Goal: Task Accomplishment & Management: Use online tool/utility

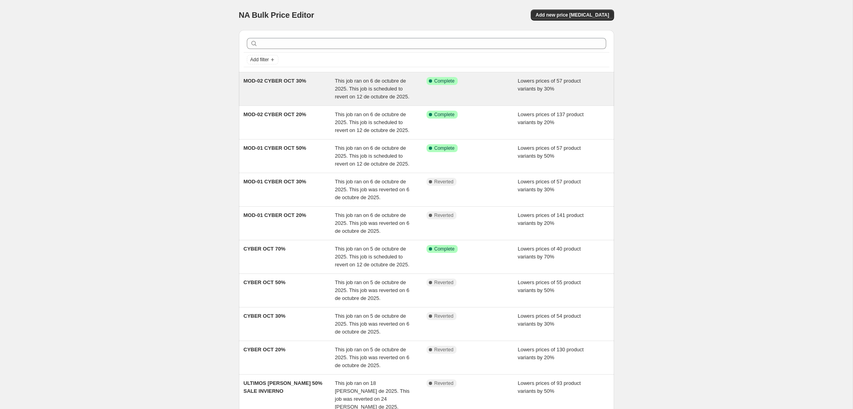
click at [315, 86] on div "MOD-02 CYBER OCT 30%" at bounding box center [290, 89] width 92 height 24
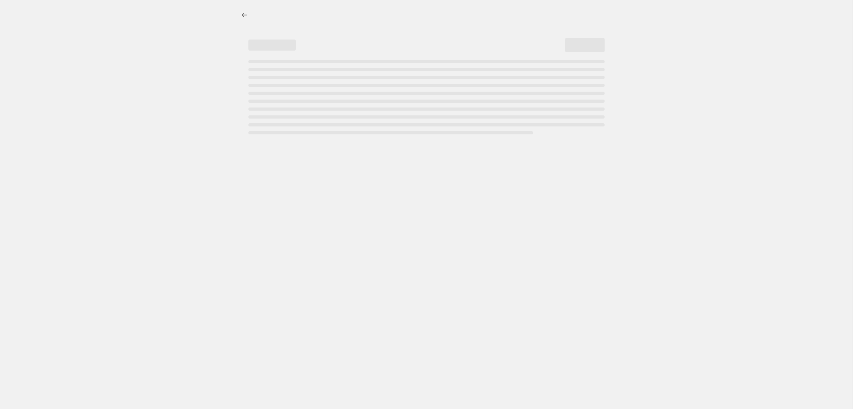
select select "percentage"
select select "collection"
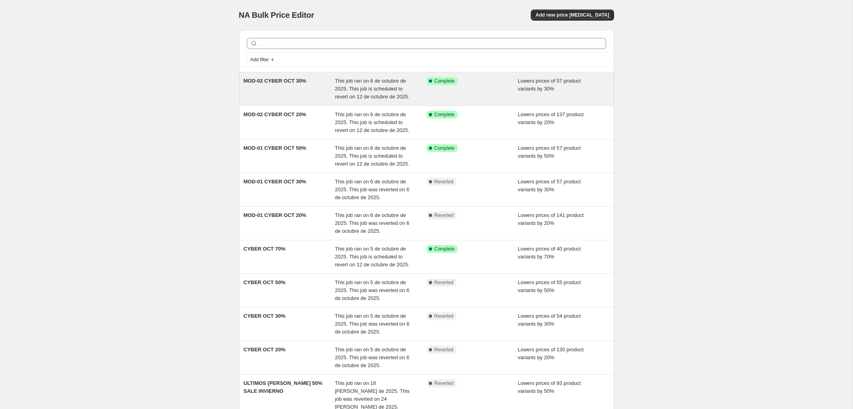
click at [332, 86] on div "MOD-02 CYBER OCT 30%" at bounding box center [290, 89] width 92 height 24
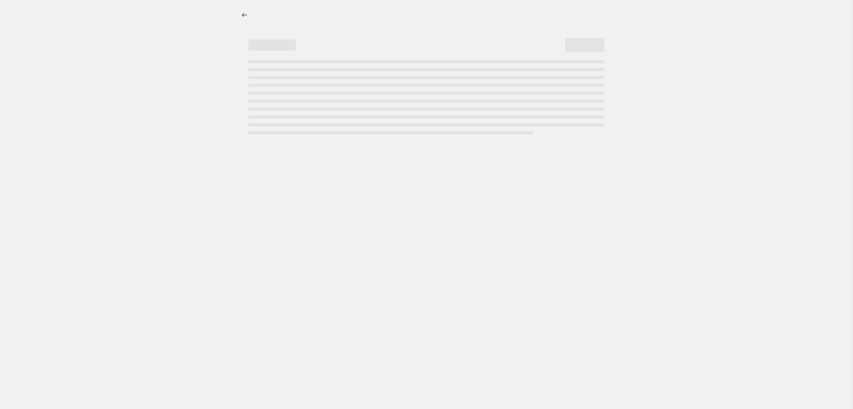
select select "percentage"
select select "collection"
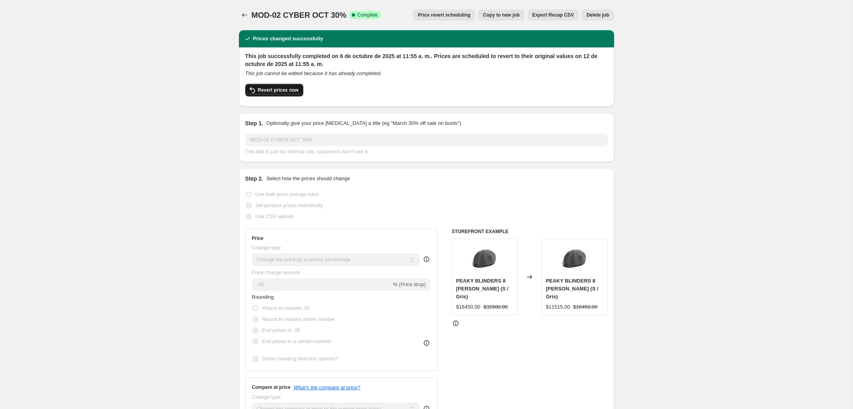
click at [291, 90] on span "Revert prices now" at bounding box center [278, 90] width 41 height 6
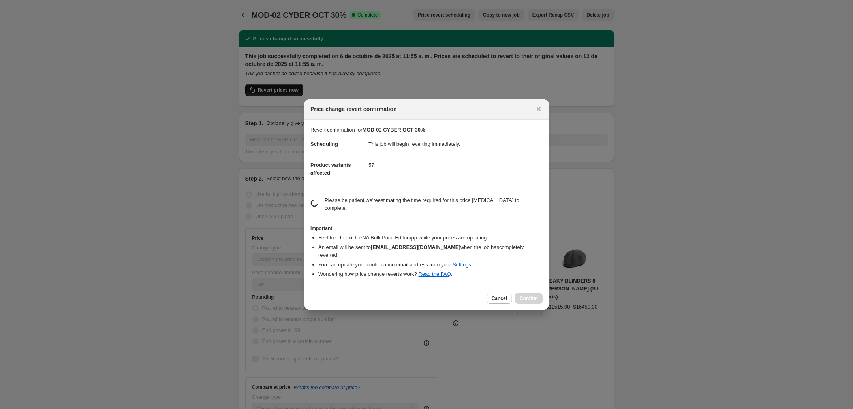
checkbox input "false"
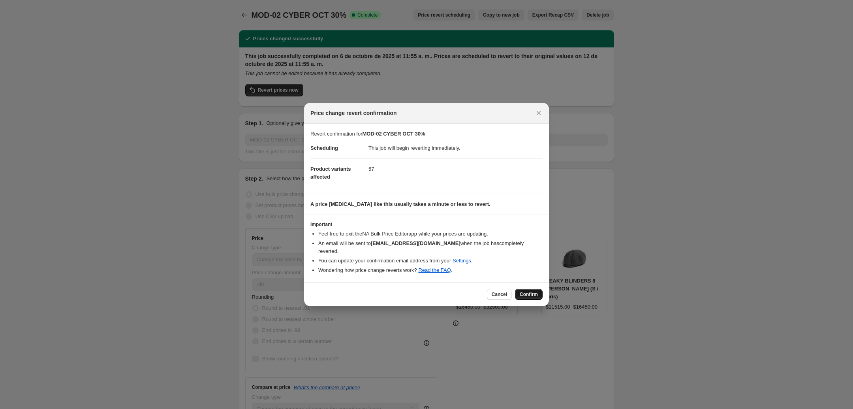
click at [536, 291] on span "Confirm" at bounding box center [529, 294] width 18 height 6
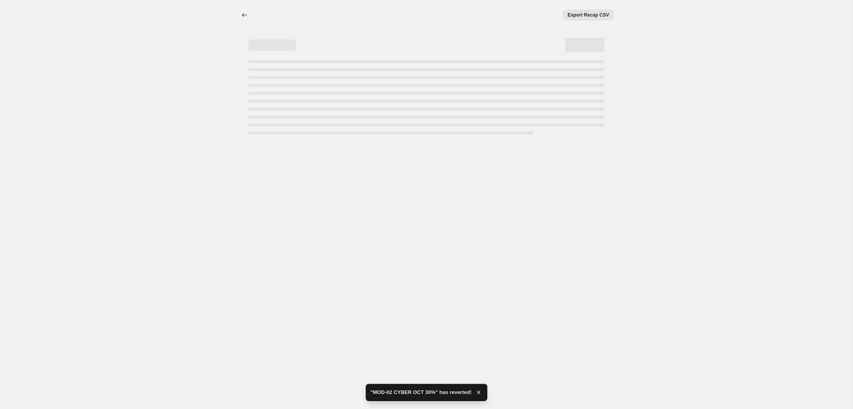
select select "percentage"
select select "collection"
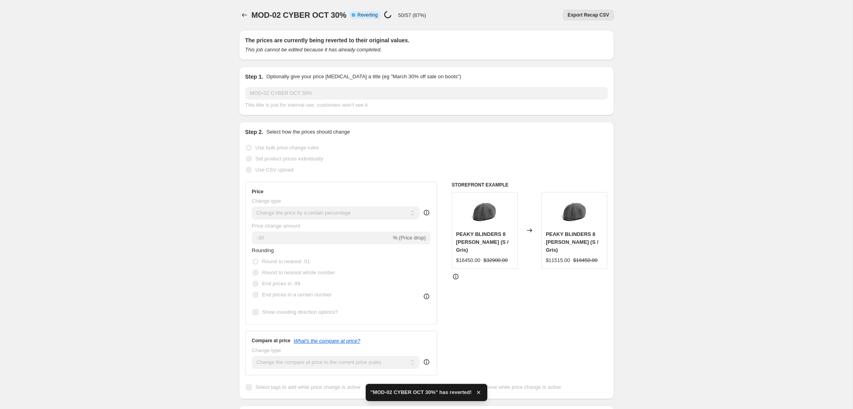
checkbox input "true"
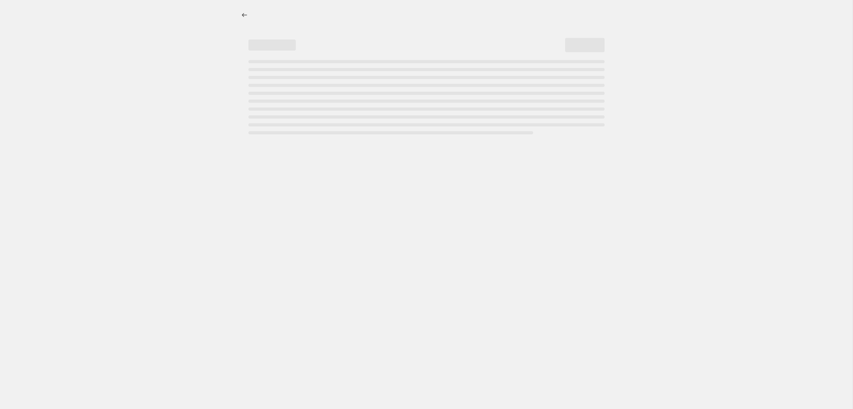
select select "percentage"
select select "collection"
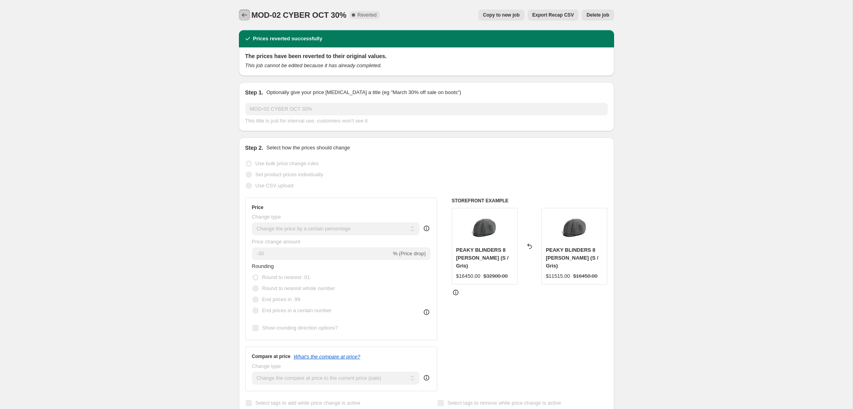
click at [246, 15] on icon "Price change jobs" at bounding box center [244, 15] width 8 height 8
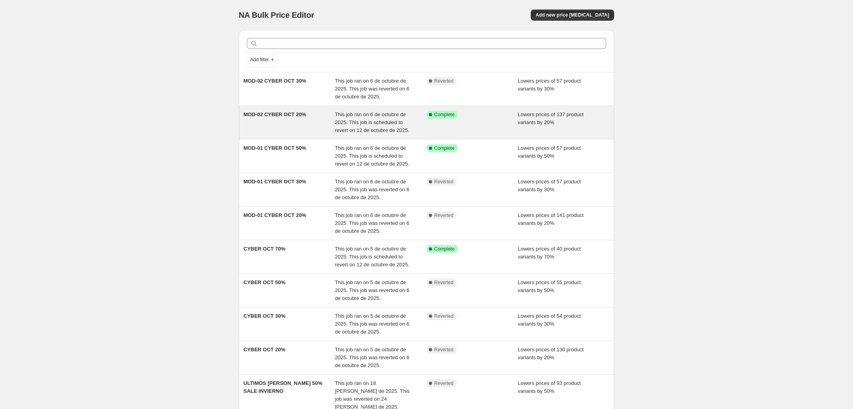
click at [392, 125] on span "This job ran on 6 de octubre de 2025. This job is scheduled to revert on 12 de …" at bounding box center [372, 122] width 75 height 22
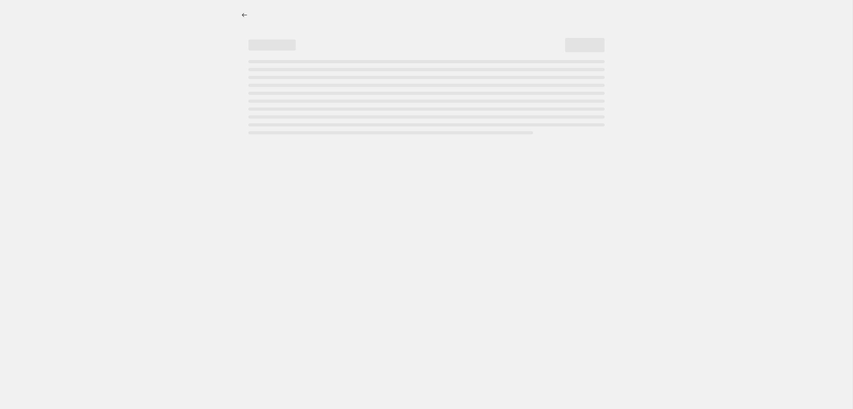
select select "percentage"
select select "collection"
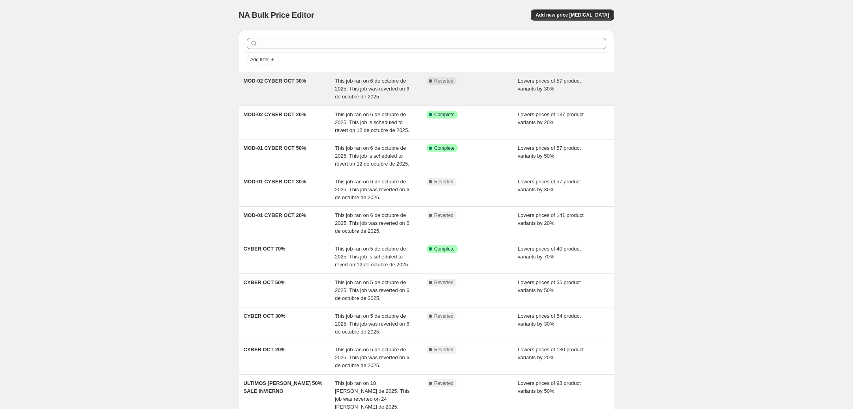
click at [309, 87] on div "MOD-02 CYBER OCT 30%" at bounding box center [290, 89] width 92 height 24
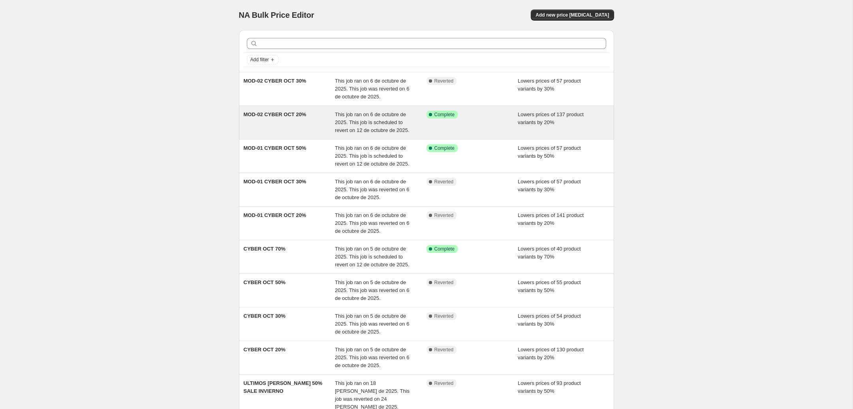
click at [311, 117] on div "MOD-02 CYBER OCT 20%" at bounding box center [290, 123] width 92 height 24
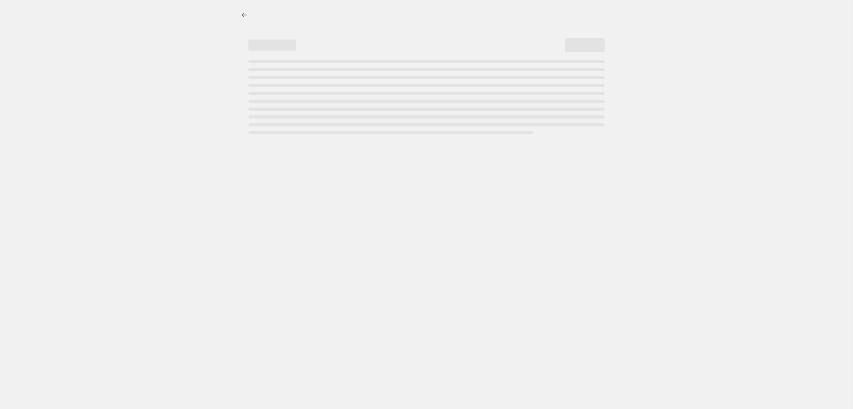
select select "percentage"
select select "collection"
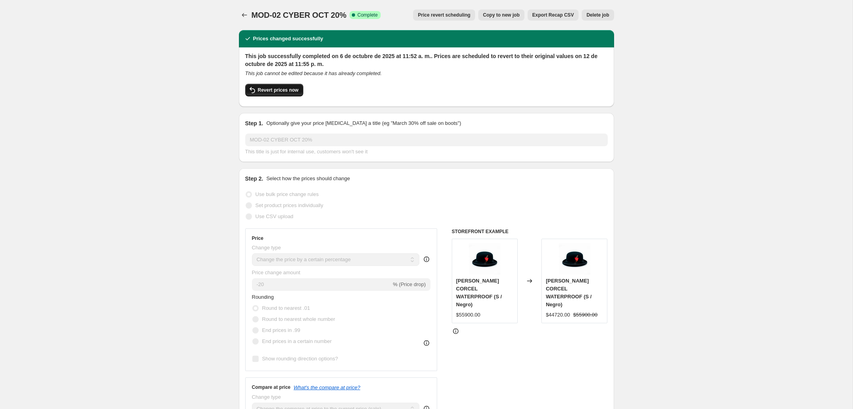
click at [286, 94] on button "Revert prices now" at bounding box center [274, 90] width 58 height 13
checkbox input "false"
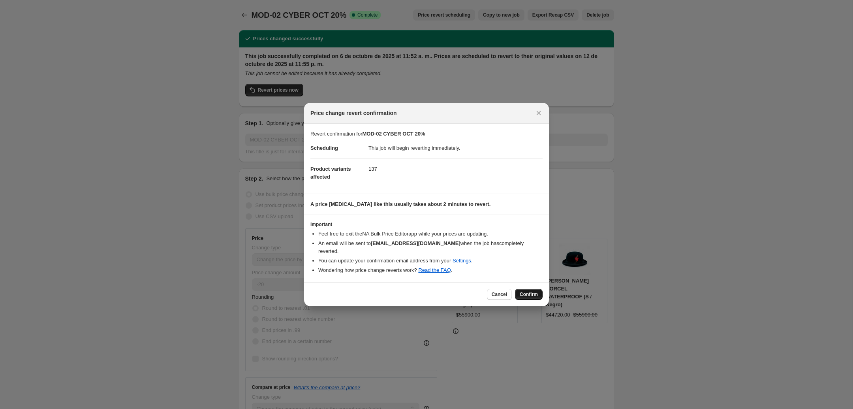
click at [539, 293] on button "Confirm" at bounding box center [529, 294] width 28 height 11
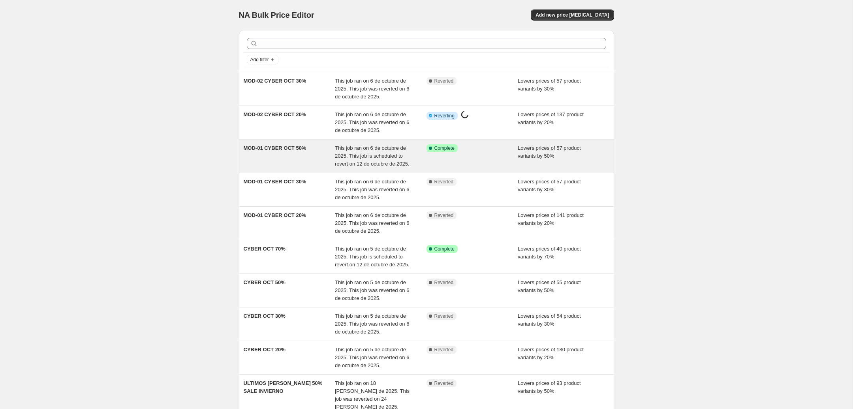
click at [287, 156] on div "MOD-01 CYBER OCT 50%" at bounding box center [290, 156] width 92 height 24
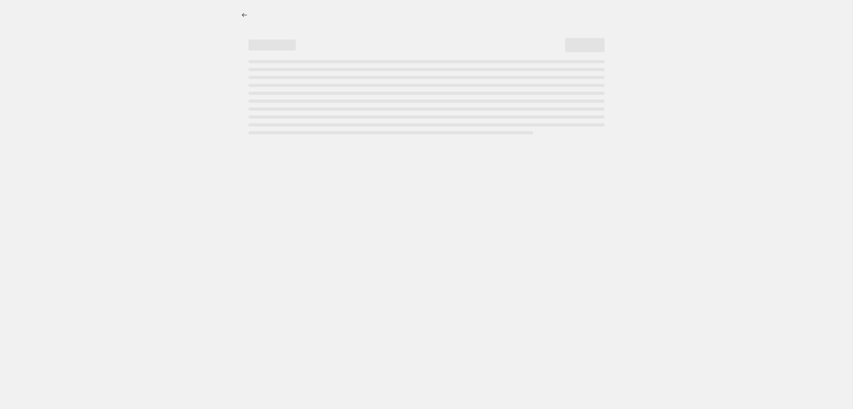
select select "percentage"
select select "collection"
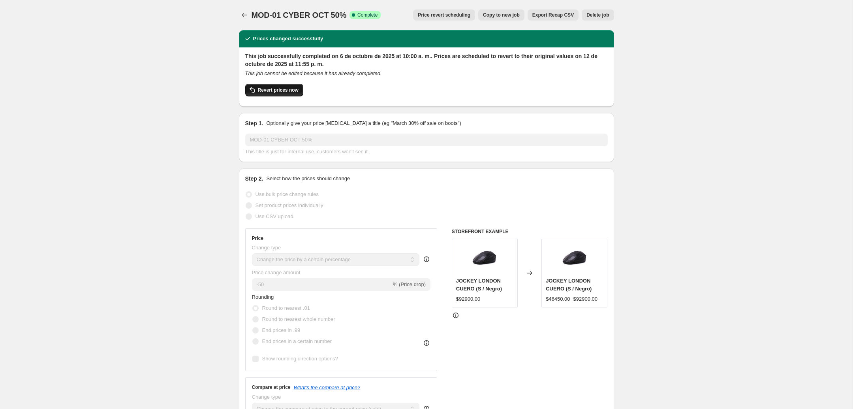
click at [279, 91] on span "Revert prices now" at bounding box center [278, 90] width 41 height 6
checkbox input "false"
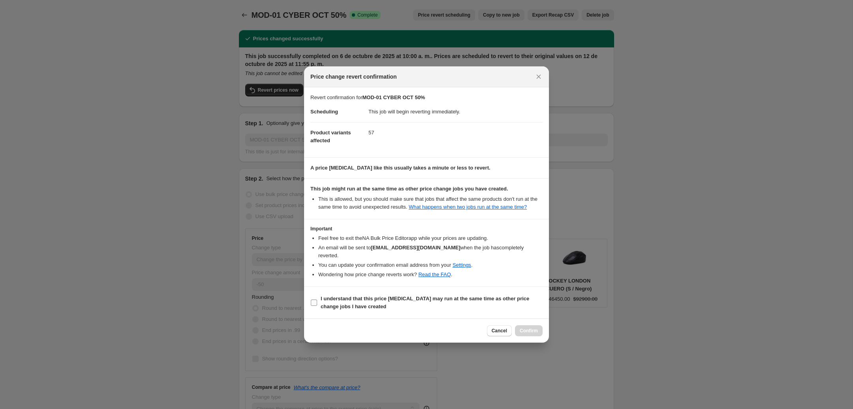
drag, startPoint x: 318, startPoint y: 300, endPoint x: 342, endPoint y: 304, distance: 24.0
click at [318, 299] on label "I understand that this price change job may run at the same time as other price…" at bounding box center [426, 302] width 232 height 19
click at [317, 299] on input "I understand that this price change job may run at the same time as other price…" at bounding box center [314, 302] width 6 height 6
checkbox input "true"
click at [539, 326] on button "Confirm" at bounding box center [529, 330] width 28 height 11
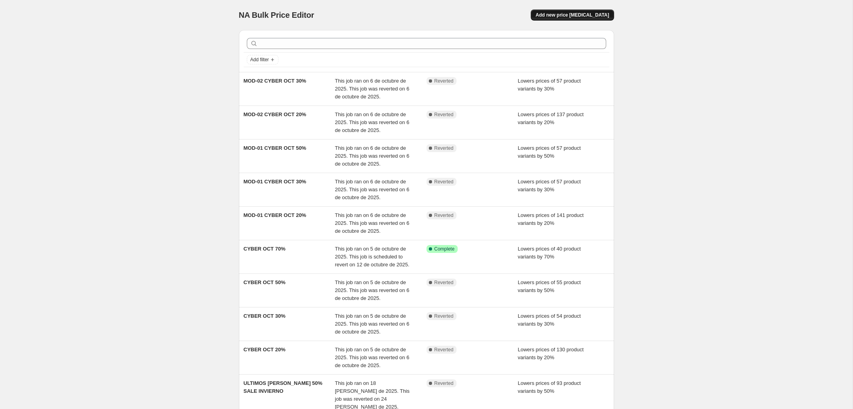
click at [580, 13] on span "Add new price [MEDICAL_DATA]" at bounding box center [571, 15] width 73 height 6
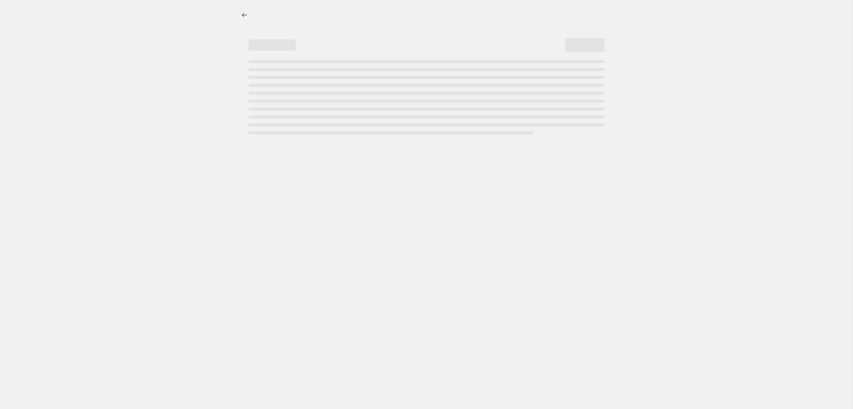
select select "percentage"
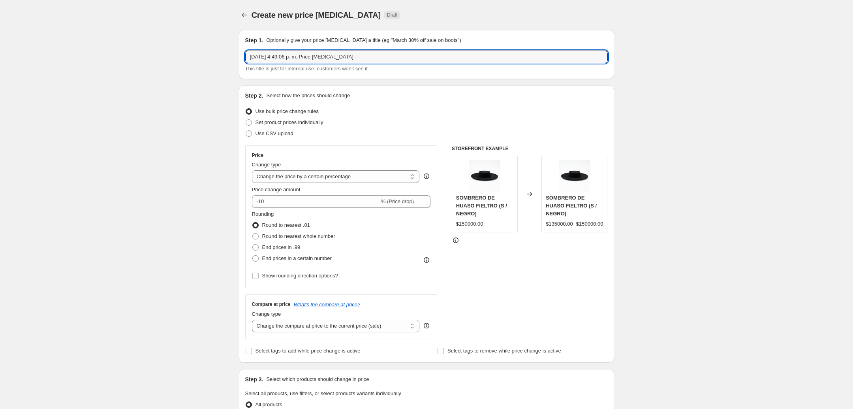
drag, startPoint x: 364, startPoint y: 56, endPoint x: 191, endPoint y: 58, distance: 173.7
click at [245, 57] on input "6 oct 2025, 4:49:06 p. m. Price change job" at bounding box center [426, 57] width 362 height 13
type input "FINAL CYBER M."
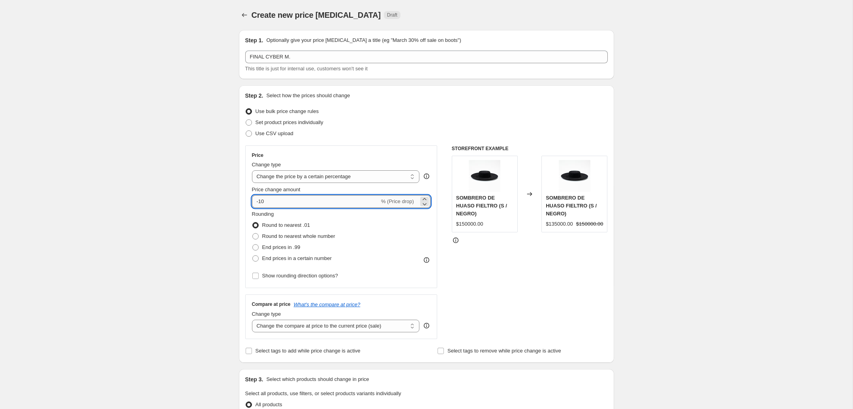
drag, startPoint x: 302, startPoint y: 199, endPoint x: 258, endPoint y: 201, distance: 44.3
click at [258, 201] on input "-10" at bounding box center [316, 201] width 128 height 13
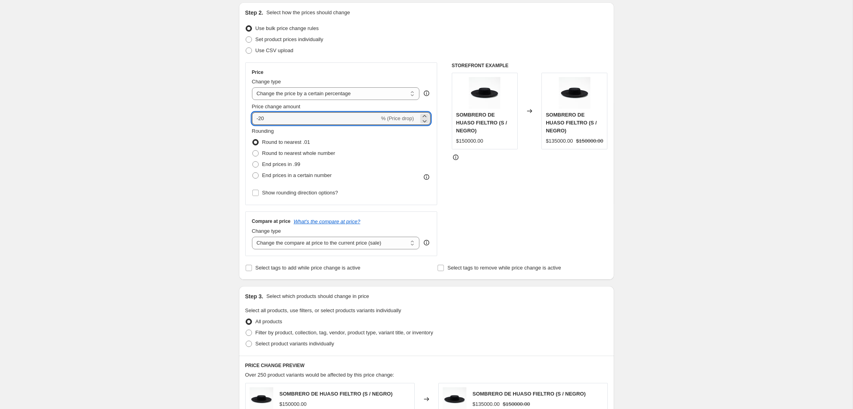
type input "-20"
click at [197, 277] on div "Create new price change job. This page is ready Create new price change job Dra…" at bounding box center [426, 311] width 852 height 789
click at [341, 243] on select "Change the compare at price to the current price (sale) Change the compare at p…" at bounding box center [336, 242] width 168 height 13
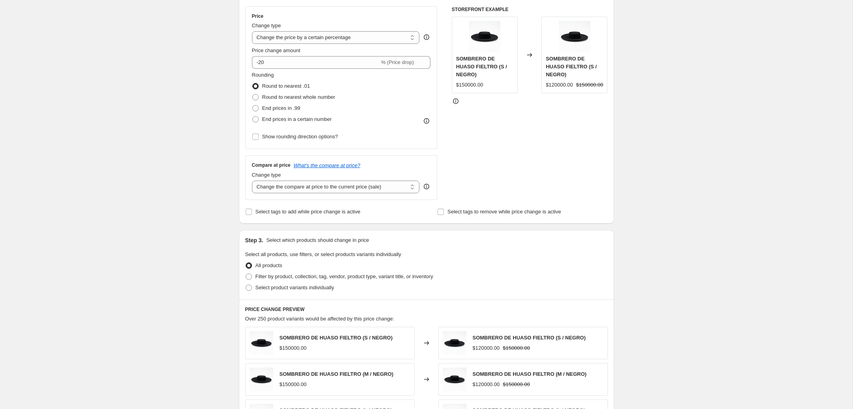
scroll to position [166, 0]
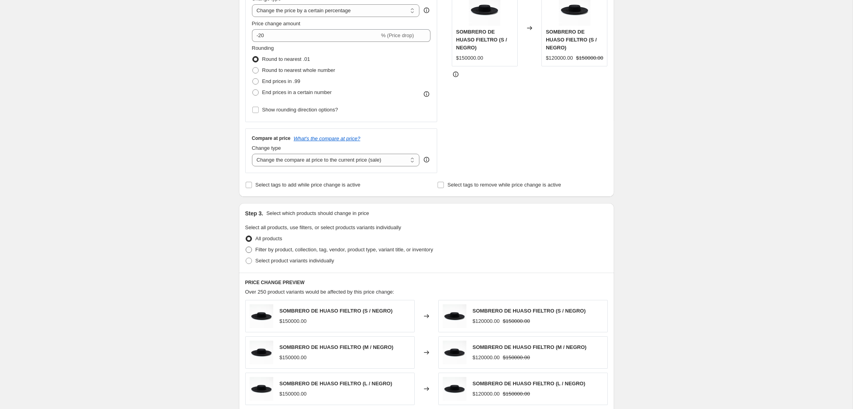
click at [290, 250] on span "Filter by product, collection, tag, vendor, product type, variant title, or inv…" at bounding box center [344, 249] width 178 height 6
click at [246, 247] on input "Filter by product, collection, tag, vendor, product type, variant title, or inv…" at bounding box center [246, 246] width 0 height 0
radio input "true"
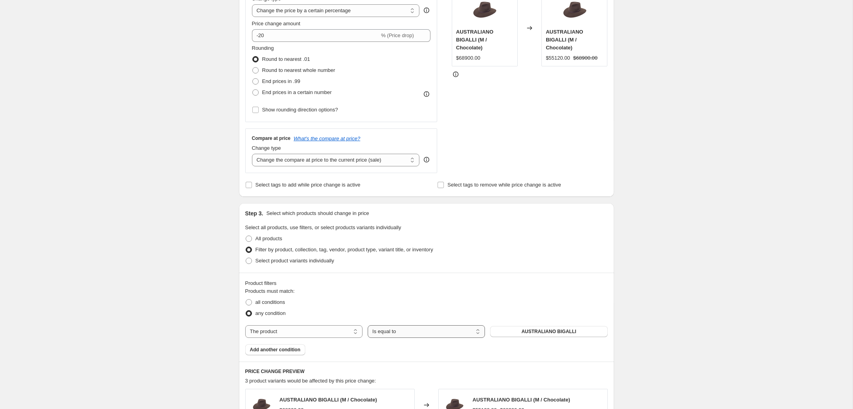
click option "Is equal to" at bounding box center [0, 0] width 0 height 0
click at [523, 334] on button "AUSTRALIANO BIGALLI" at bounding box center [548, 331] width 117 height 11
click at [368, 325] on select "Is equal to Is not equal to" at bounding box center [426, 331] width 117 height 13
click at [245, 325] on select "The product The product's collection The product's tag The product's vendor The…" at bounding box center [303, 331] width 117 height 13
select select "collection"
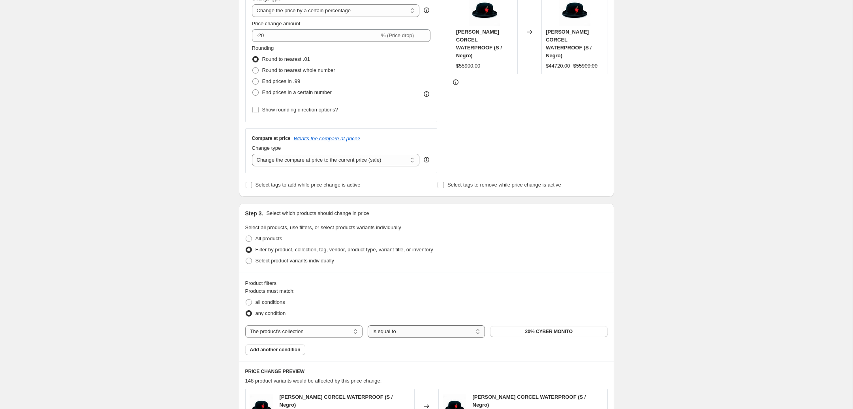
click at [368, 325] on select "Is equal to Is not equal to" at bounding box center [426, 331] width 117 height 13
click at [456, 334] on select "Is equal to Is not equal to" at bounding box center [426, 331] width 117 height 13
click at [541, 327] on button "20% CYBER MONITO" at bounding box center [548, 331] width 117 height 11
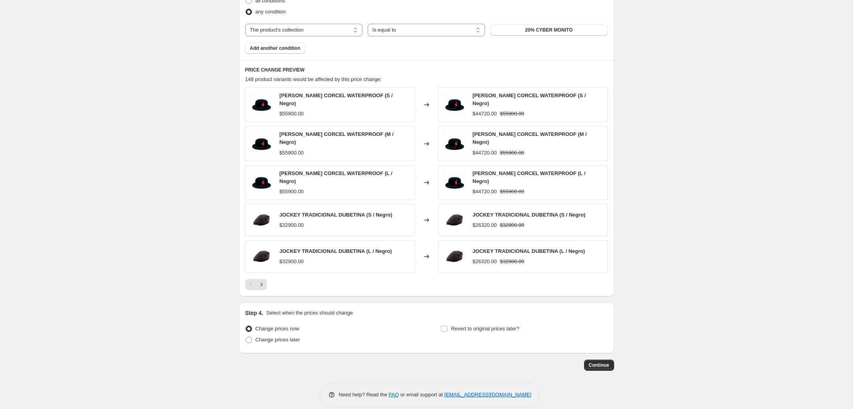
scroll to position [472, 0]
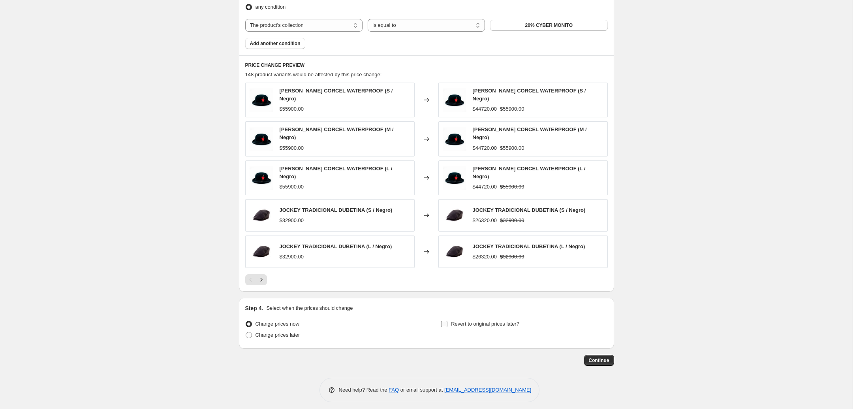
click at [455, 321] on span "Revert to original prices later?" at bounding box center [485, 324] width 68 height 6
click at [447, 321] on input "Revert to original prices later?" at bounding box center [444, 324] width 6 height 6
checkbox input "true"
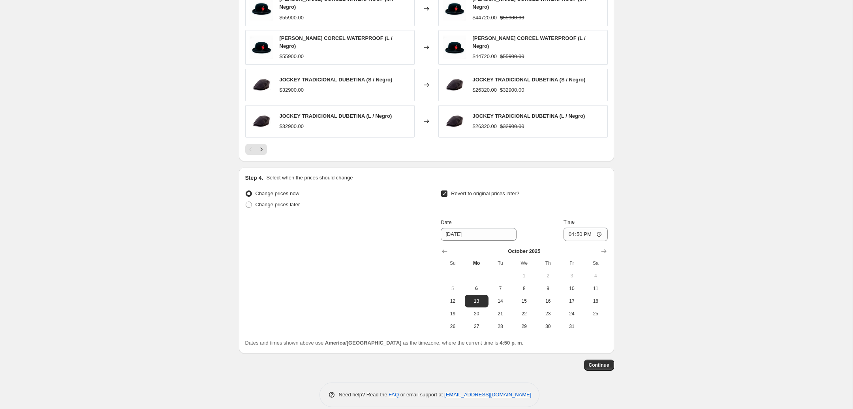
scroll to position [606, 0]
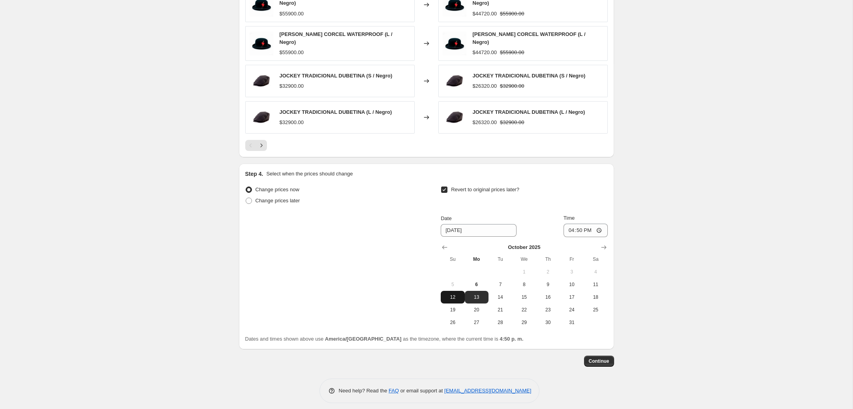
click at [456, 294] on span "12" at bounding box center [452, 297] width 17 height 6
type input "10/12/2025"
click at [572, 223] on input "16:50" at bounding box center [585, 229] width 44 height 13
type input "23:55"
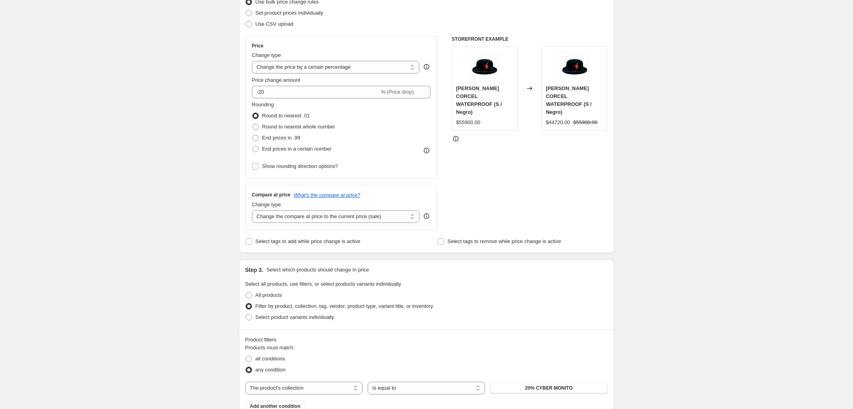
scroll to position [0, 0]
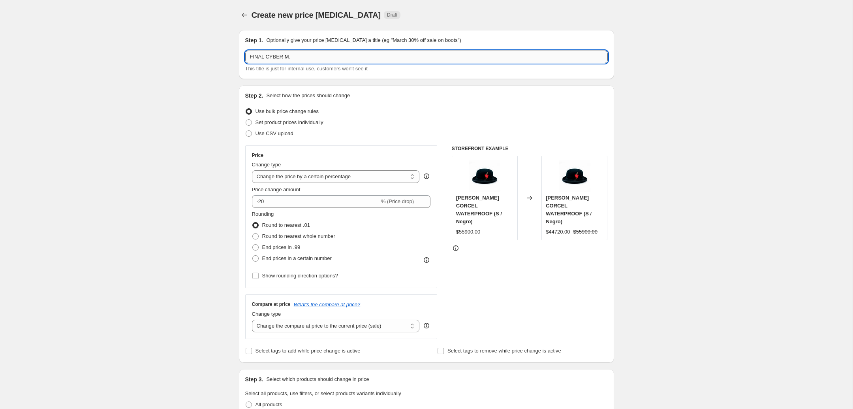
click at [264, 56] on input "FINAL CYBER M." at bounding box center [426, 57] width 362 height 13
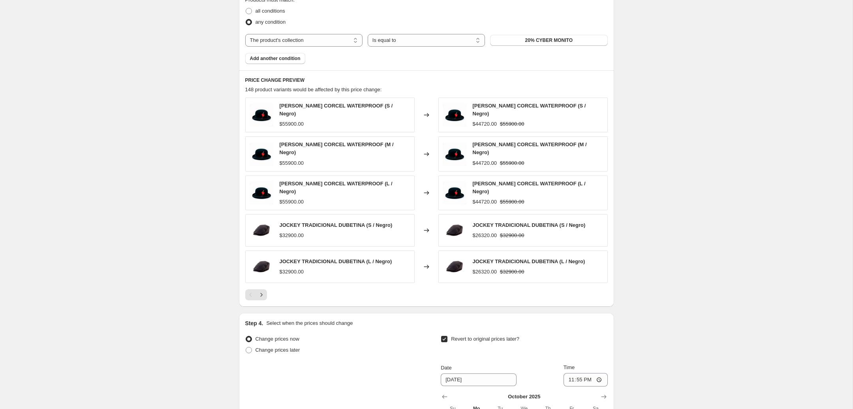
scroll to position [580, 0]
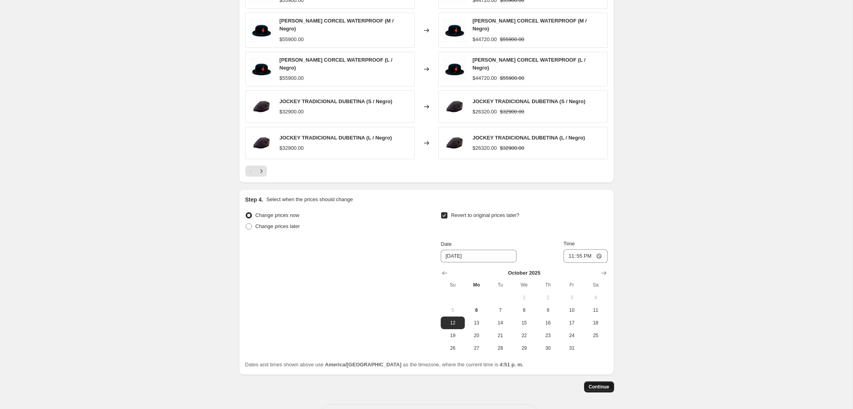
type input "20% FINAL CYBER MONITO"
click at [600, 383] on span "Continue" at bounding box center [599, 386] width 21 height 6
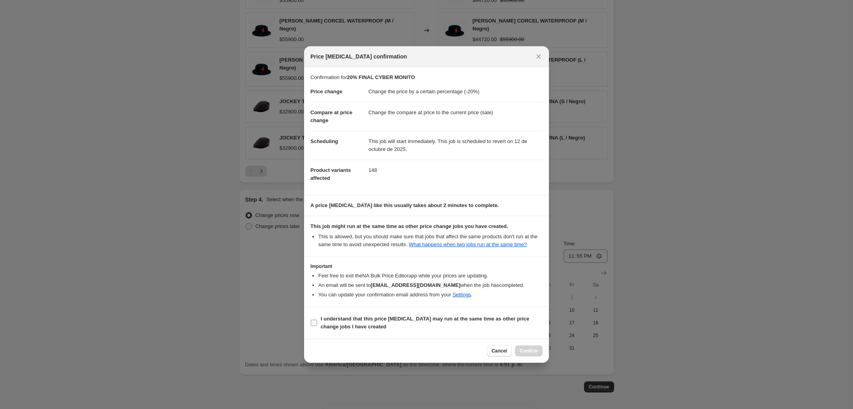
click at [312, 320] on span ":r24:" at bounding box center [313, 322] width 7 height 7
click at [312, 320] on input "I understand that this price change job may run at the same time as other price…" at bounding box center [314, 322] width 6 height 6
checkbox input "true"
click at [533, 347] on button "Confirm" at bounding box center [529, 350] width 28 height 11
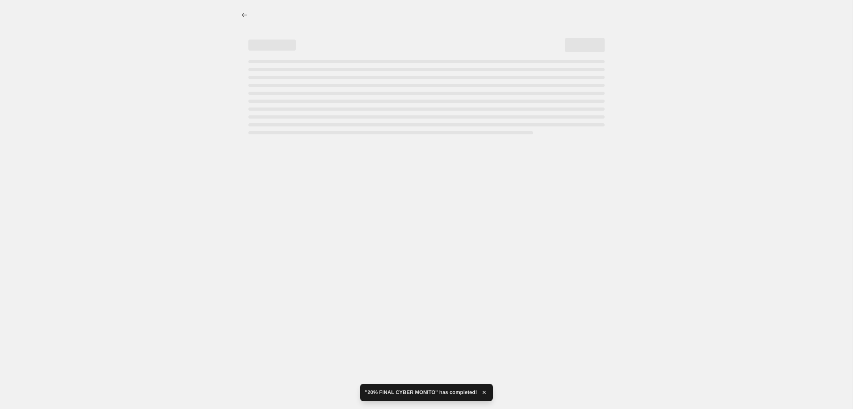
select select "percentage"
select select "collection"
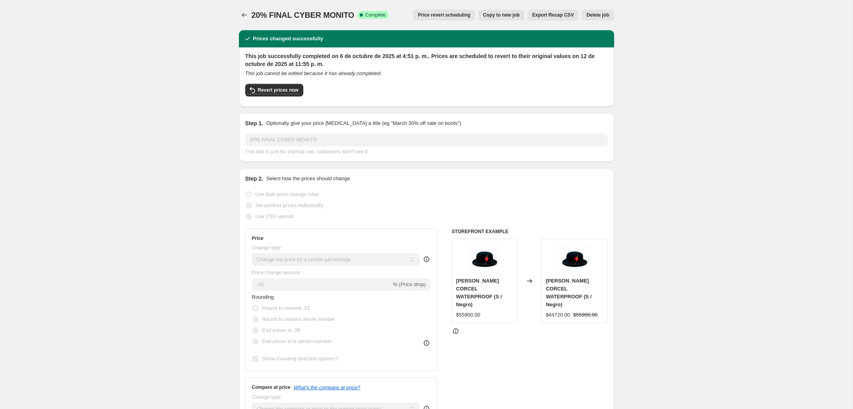
click at [499, 15] on span "Copy to new job" at bounding box center [501, 15] width 37 height 6
select select "percentage"
select select "collection"
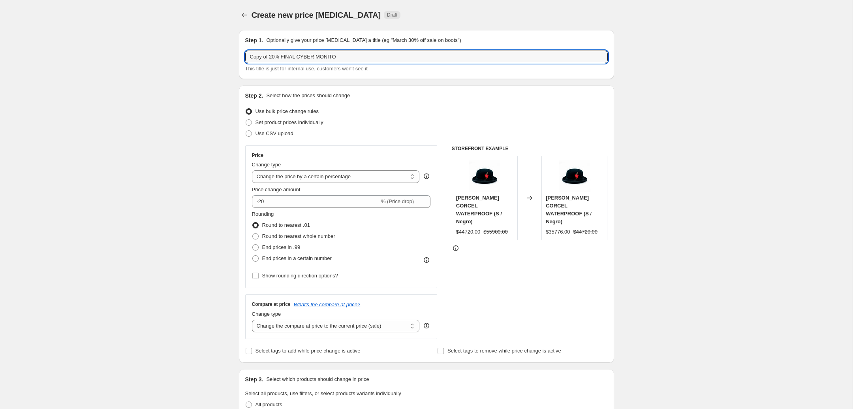
drag, startPoint x: 268, startPoint y: 58, endPoint x: 229, endPoint y: 63, distance: 39.0
click at [245, 62] on input "Copy of 20% FINAL CYBER MONITO" at bounding box center [426, 57] width 362 height 13
type input "30% FINAL CYBER MONITO"
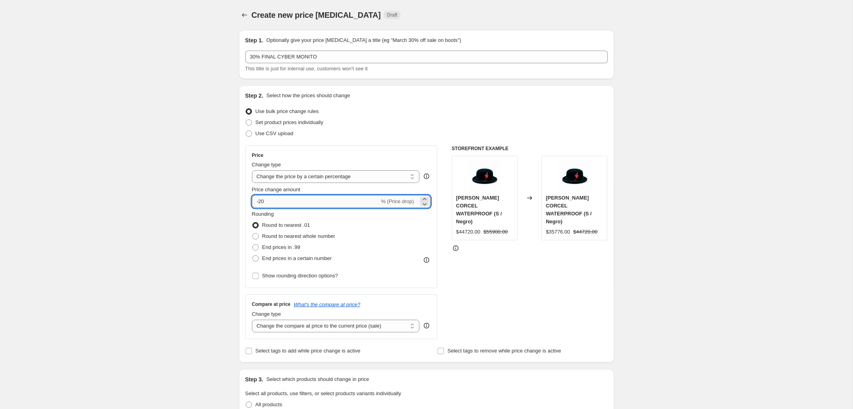
drag, startPoint x: 264, startPoint y: 202, endPoint x: 261, endPoint y: 203, distance: 4.3
click at [262, 203] on input "-20" at bounding box center [316, 201] width 128 height 13
click at [259, 203] on input "-20" at bounding box center [316, 201] width 128 height 13
type input "-30"
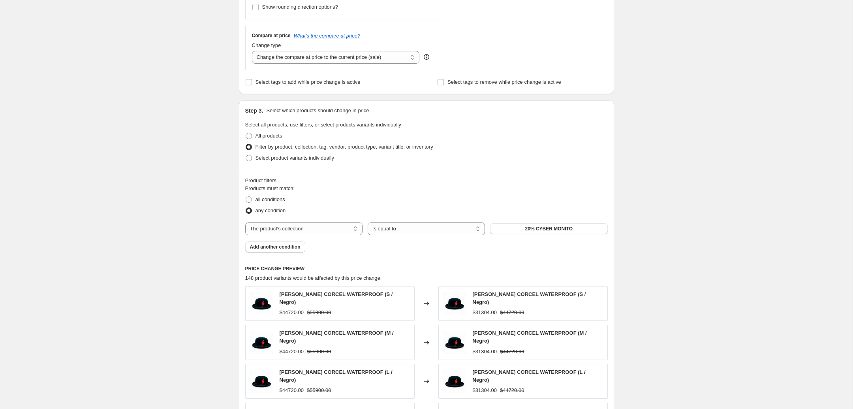
scroll to position [290, 0]
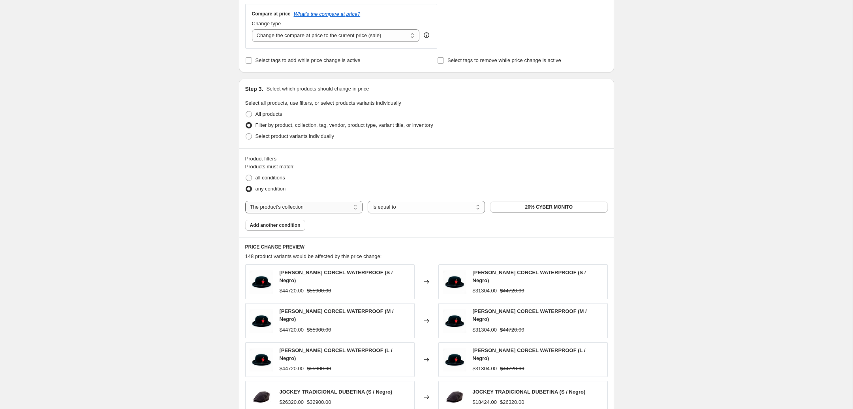
click at [245, 201] on select "The product The product's collection The product's tag The product's vendor The…" at bounding box center [303, 207] width 117 height 13
click at [315, 208] on select "The product The product's collection The product's tag The product's vendor The…" at bounding box center [303, 207] width 117 height 13
click at [368, 201] on select "Is equal to Is not equal to" at bounding box center [426, 207] width 117 height 13
click at [548, 205] on span "20% CYBER MONITO" at bounding box center [548, 207] width 47 height 6
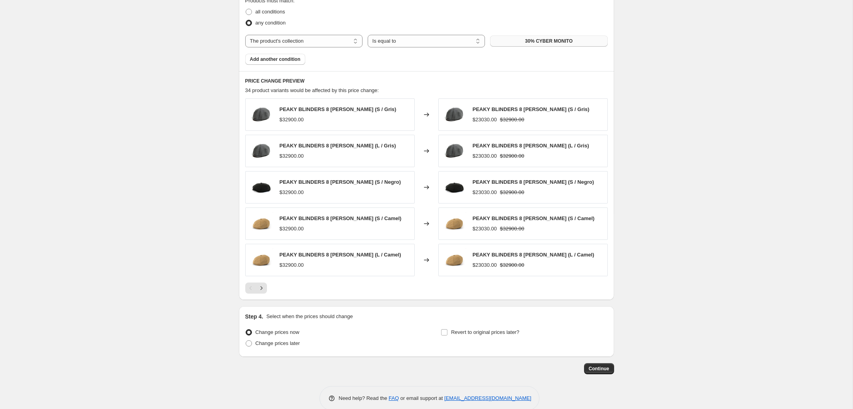
scroll to position [472, 0]
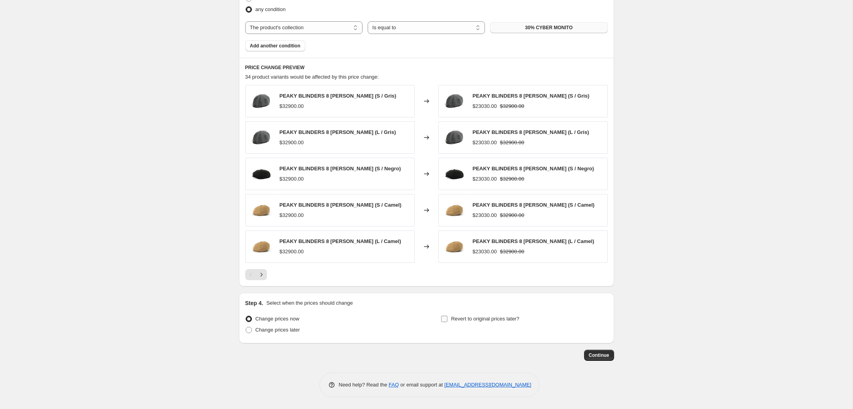
click at [476, 315] on span "Revert to original prices later?" at bounding box center [485, 318] width 68 height 6
click at [447, 315] on input "Revert to original prices later?" at bounding box center [444, 318] width 6 height 6
checkbox input "true"
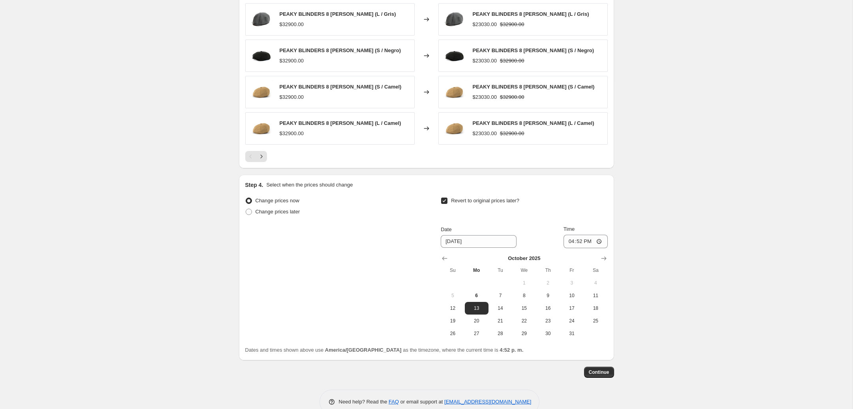
scroll to position [596, 0]
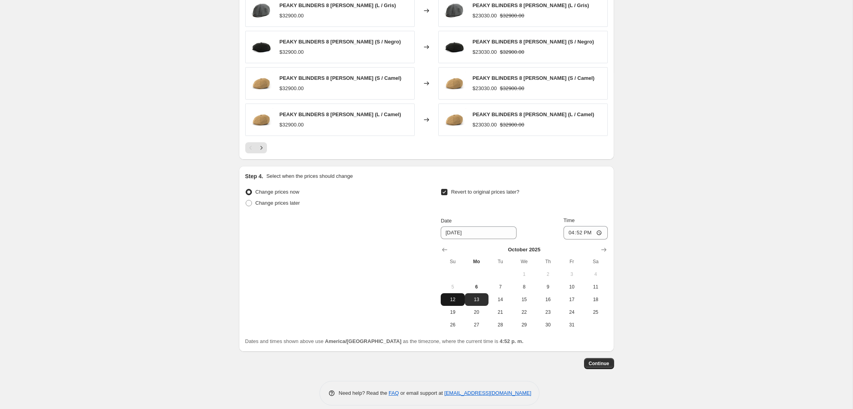
click at [456, 300] on span "12" at bounding box center [452, 299] width 17 height 6
type input "10/12/2025"
click at [574, 231] on input "16:52" at bounding box center [585, 232] width 44 height 13
type input "23:55"
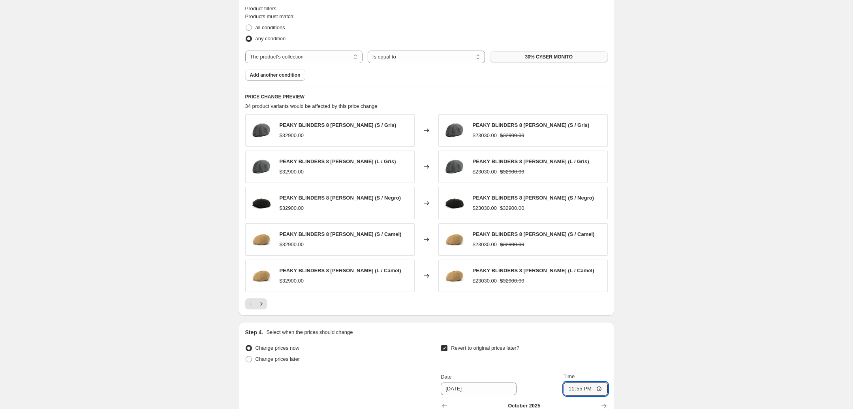
scroll to position [606, 0]
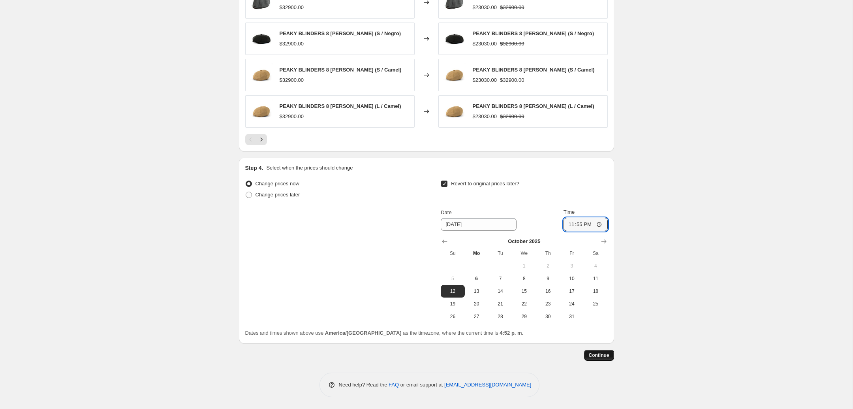
click at [593, 356] on span "Continue" at bounding box center [599, 355] width 21 height 6
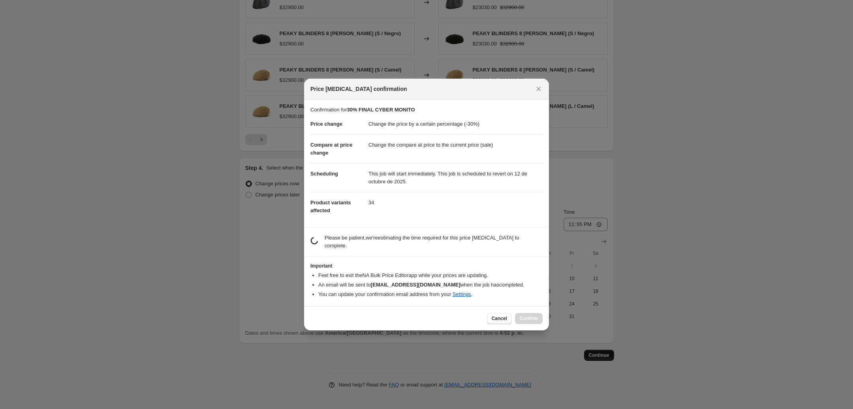
scroll to position [0, 0]
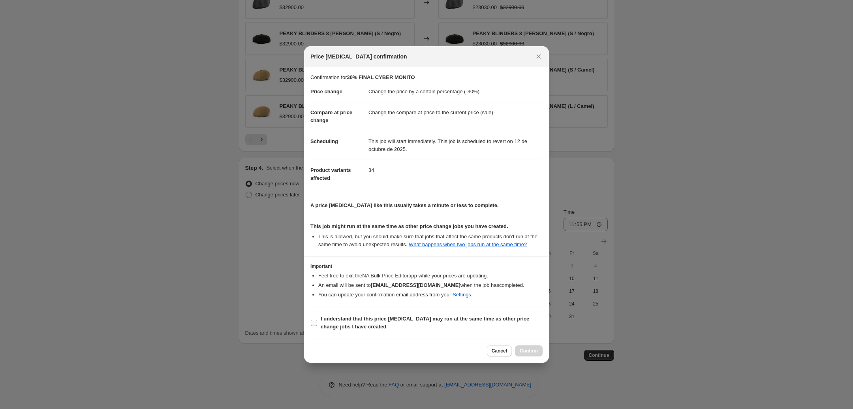
click at [352, 326] on b "I understand that this price change job may run at the same time as other price…" at bounding box center [425, 322] width 208 height 14
click at [317, 326] on input "I understand that this price change job may run at the same time as other price…" at bounding box center [314, 322] width 6 height 6
checkbox input "true"
click at [530, 347] on button "Confirm" at bounding box center [529, 350] width 28 height 11
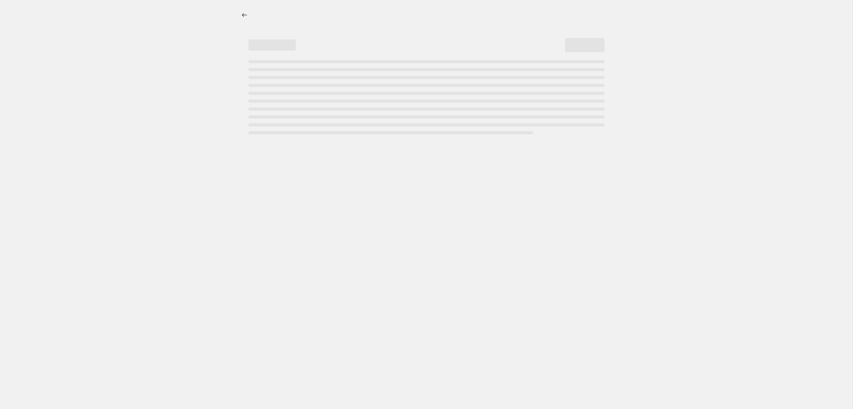
select select "percentage"
select select "collection"
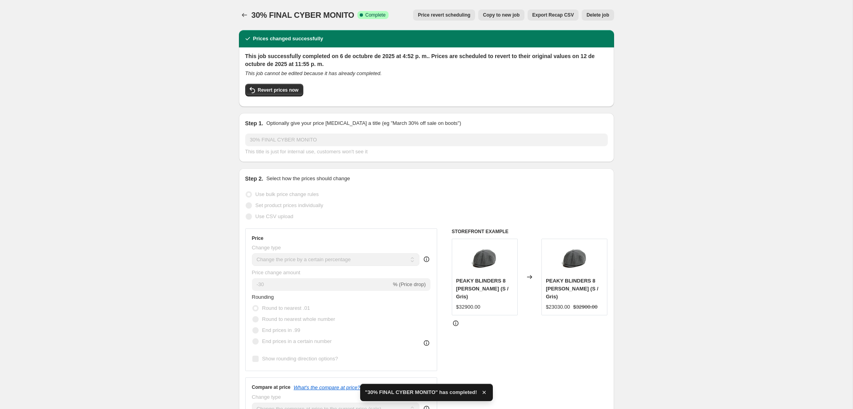
click at [505, 11] on button "Copy to new job" at bounding box center [501, 14] width 46 height 11
select select "percentage"
select select "collection"
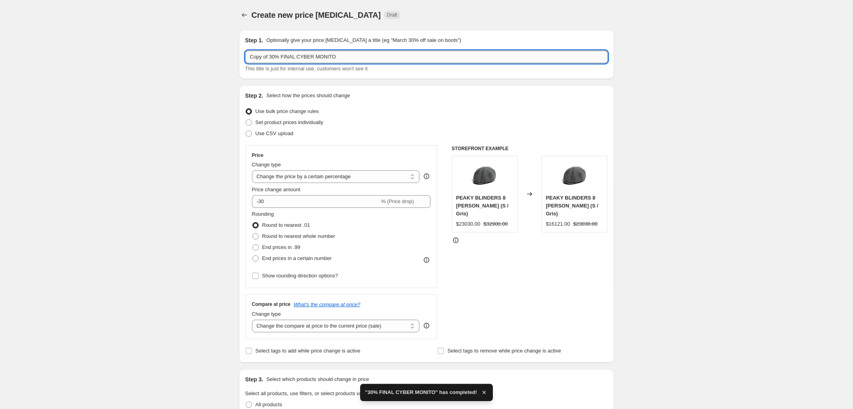
drag, startPoint x: 272, startPoint y: 56, endPoint x: 197, endPoint y: 57, distance: 75.4
click at [245, 57] on input "Copy of 30% FINAL CYBER MONITO" at bounding box center [426, 57] width 362 height 13
type input "50% FINAL CYBER MONITO"
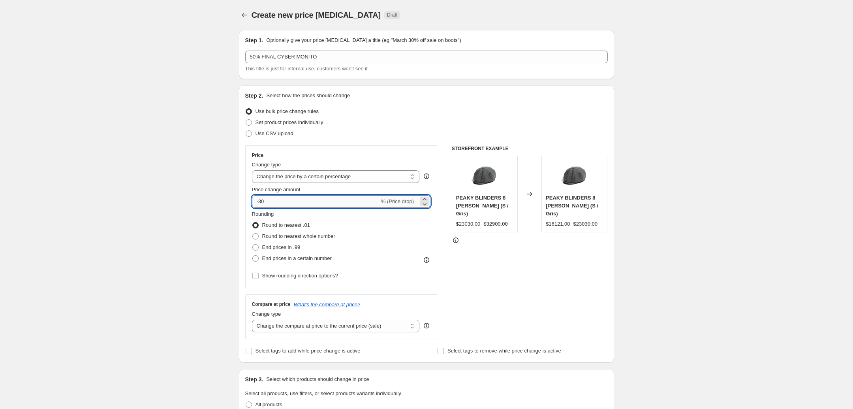
drag, startPoint x: 263, startPoint y: 200, endPoint x: 260, endPoint y: 205, distance: 5.7
click at [260, 201] on input "-30" at bounding box center [316, 201] width 128 height 13
type input "-50"
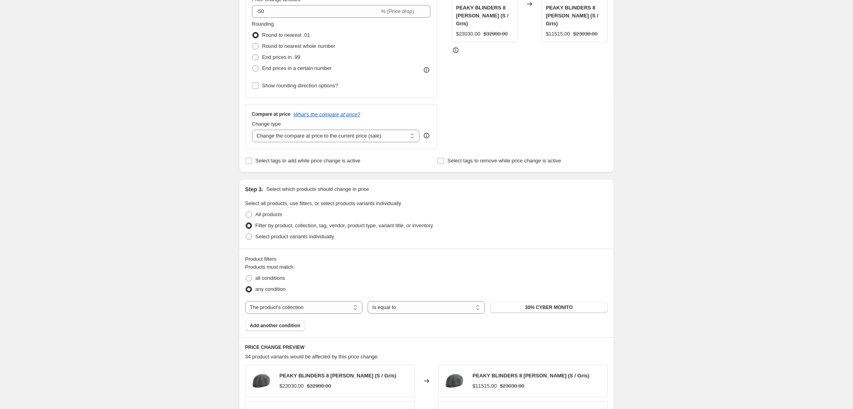
scroll to position [207, 0]
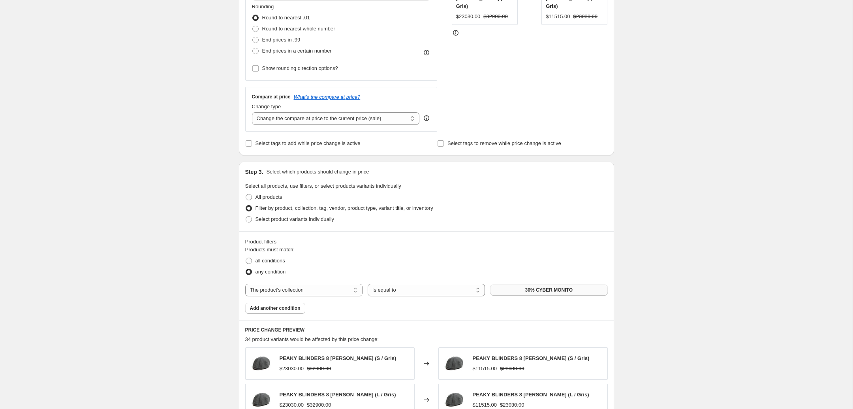
click at [535, 294] on button "30% CYBER MONITO" at bounding box center [548, 289] width 117 height 11
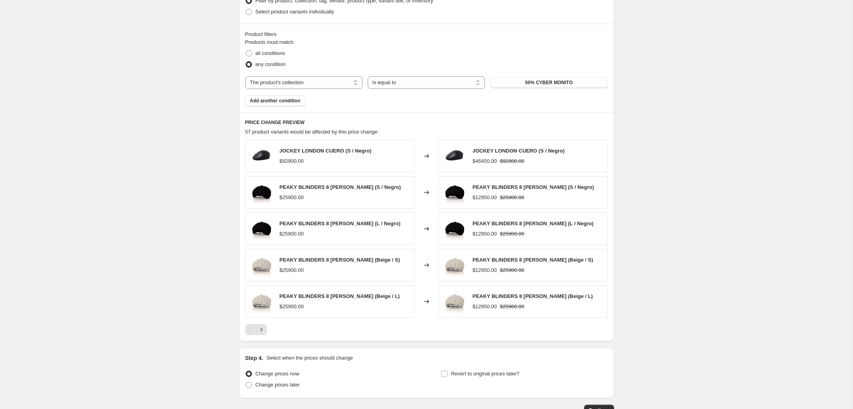
scroll to position [472, 0]
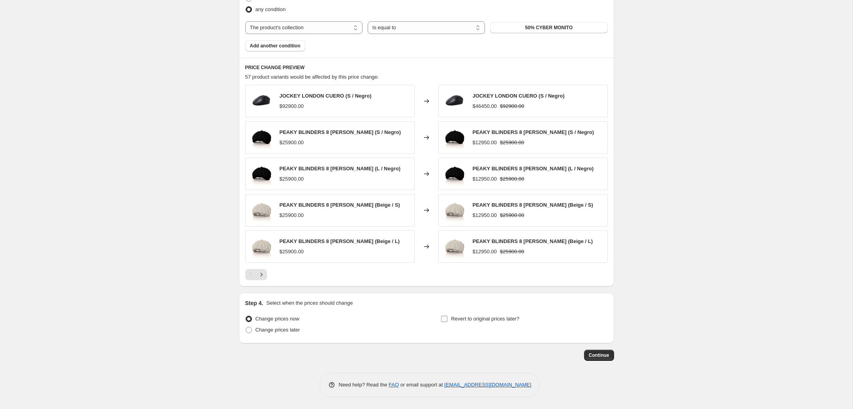
click at [504, 321] on span "Revert to original prices later?" at bounding box center [485, 318] width 68 height 6
click at [447, 321] on input "Revert to original prices later?" at bounding box center [444, 318] width 6 height 6
checkbox input "true"
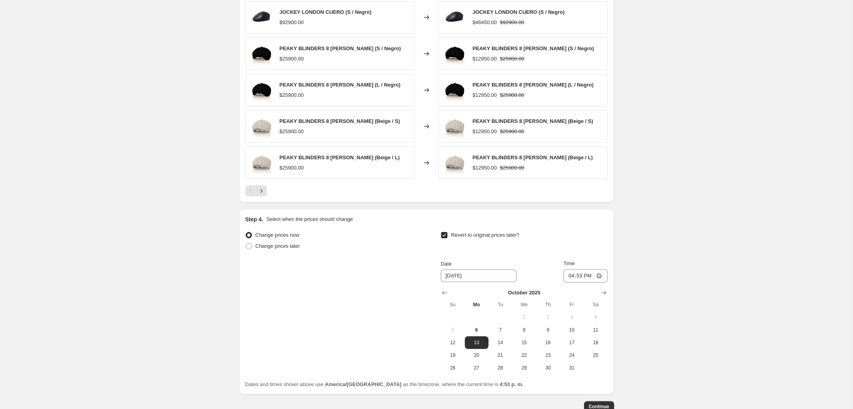
scroll to position [596, 0]
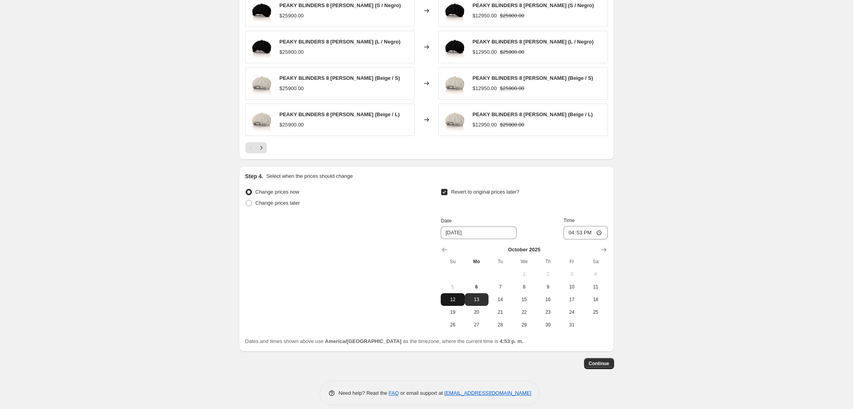
click at [458, 302] on span "12" at bounding box center [452, 299] width 17 height 6
type input "10/12/2025"
click at [570, 233] on input "16:53" at bounding box center [585, 232] width 44 height 13
type input "23:55"
click at [606, 364] on span "Continue" at bounding box center [599, 363] width 21 height 6
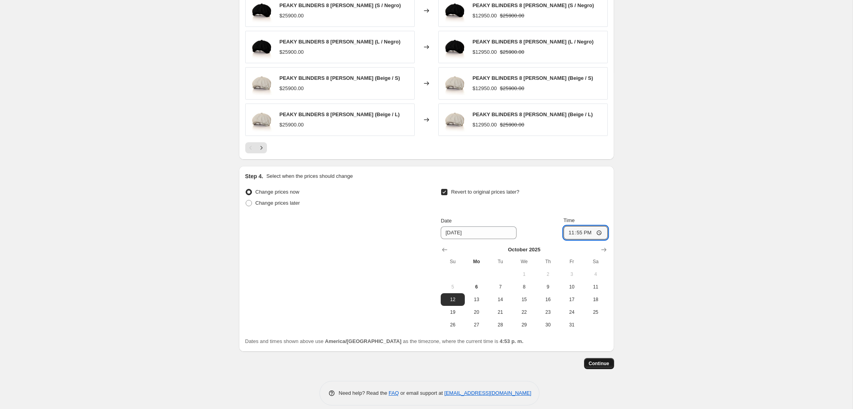
scroll to position [0, 0]
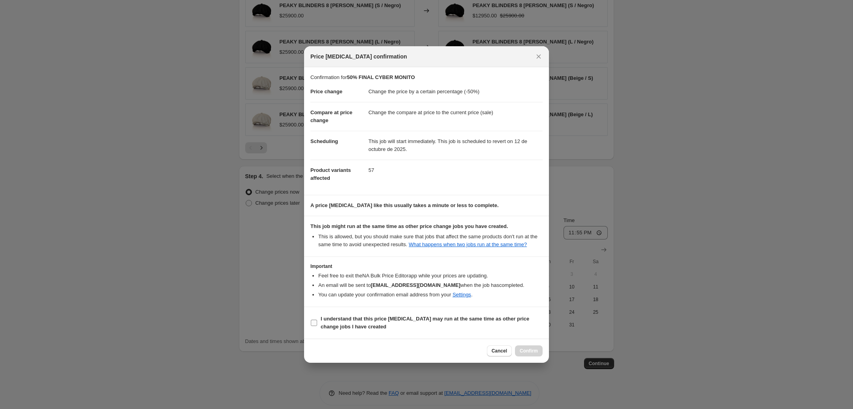
click at [314, 319] on label "I understand that this price change job may run at the same time as other price…" at bounding box center [426, 322] width 232 height 19
click at [314, 319] on input "I understand that this price change job may run at the same time as other price…" at bounding box center [314, 322] width 6 height 6
checkbox input "true"
click at [524, 345] on div "Cancel Confirm" at bounding box center [426, 350] width 245 height 24
click at [525, 349] on button "Confirm" at bounding box center [529, 350] width 28 height 11
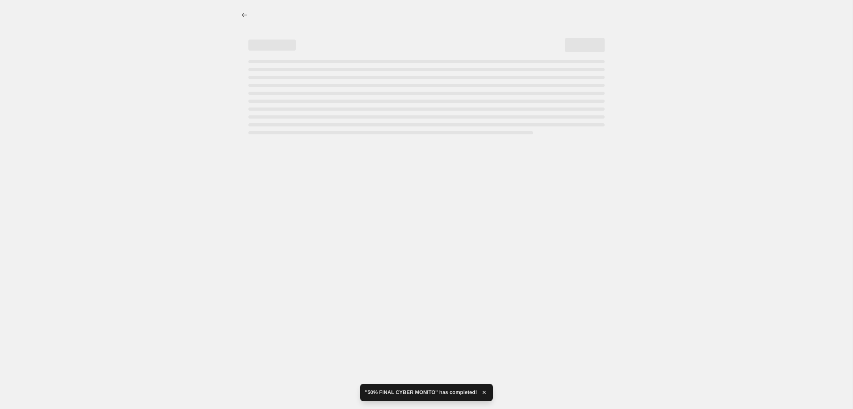
select select "percentage"
select select "collection"
